Goal: Communication & Community: Ask a question

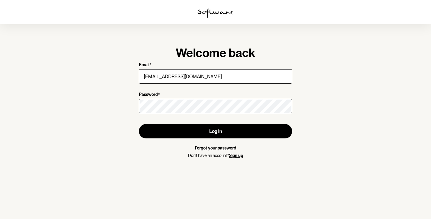
drag, startPoint x: 189, startPoint y: 77, endPoint x: 99, endPoint y: 74, distance: 89.6
click at [99, 74] on section "Welcome back Email * [EMAIL_ADDRESS][DOMAIN_NAME] Password * Log in Forgot your…" at bounding box center [215, 109] width 431 height 219
type input "[PERSON_NAME][EMAIL_ADDRESS][DOMAIN_NAME]"
click at [139, 124] on button "Log in" at bounding box center [215, 131] width 153 height 14
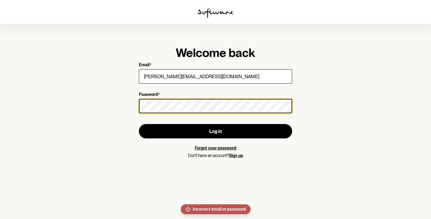
click at [101, 110] on section "Welcome back Email * [PERSON_NAME][EMAIL_ADDRESS][DOMAIN_NAME] Password * Log i…" at bounding box center [215, 109] width 431 height 219
click at [139, 124] on button "Log in" at bounding box center [215, 131] width 153 height 14
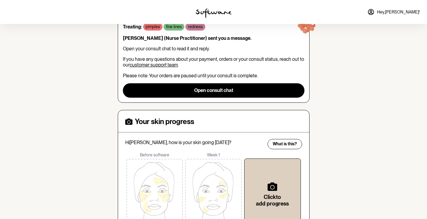
scroll to position [90, 0]
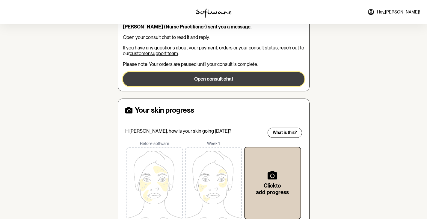
click at [211, 78] on button "Open consult chat" at bounding box center [214, 79] width 182 height 14
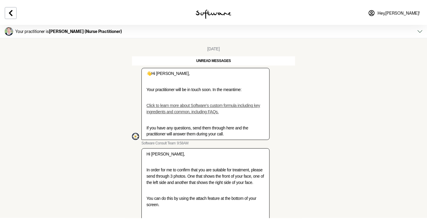
scroll to position [64, 0]
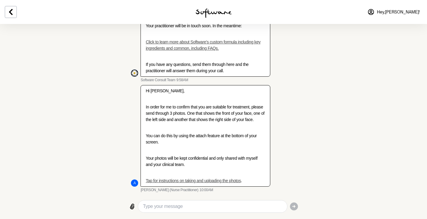
click at [165, 206] on textarea "Type your message" at bounding box center [212, 206] width 139 height 7
